Goal: Navigation & Orientation: Find specific page/section

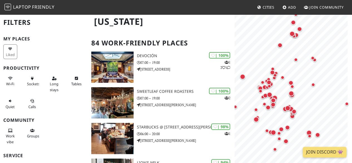
scroll to position [28, 0]
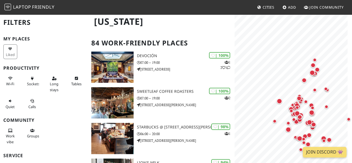
click at [301, 83] on div "Map marker" at bounding box center [304, 80] width 11 height 11
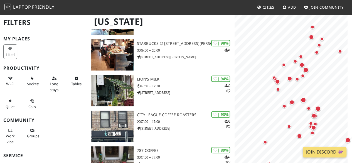
scroll to position [0, 0]
click at [303, 100] on div "Map marker" at bounding box center [304, 100] width 6 height 6
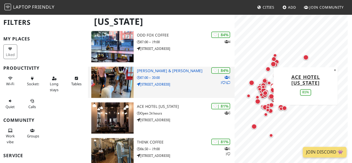
scroll to position [342, 0]
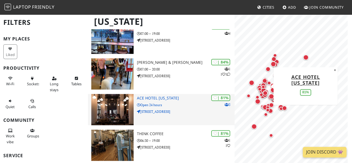
click at [110, 107] on img at bounding box center [112, 109] width 42 height 31
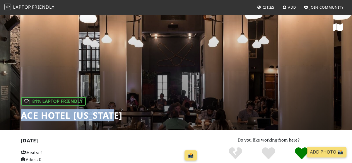
drag, startPoint x: 128, startPoint y: 116, endPoint x: 45, endPoint y: 119, distance: 83.1
click at [12, 118] on div "| 81% Laptop Friendly Ace Hotel New York" at bounding box center [176, 72] width 352 height 116
copy h1 "Ace Hotel New York"
